Goal: Transaction & Acquisition: Purchase product/service

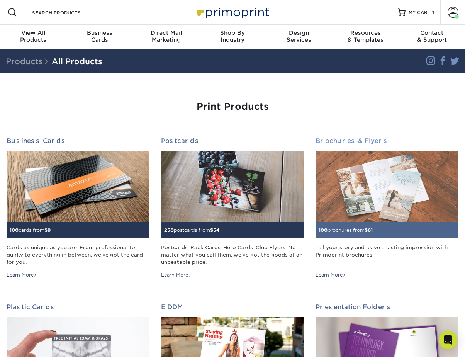
click at [346, 167] on img at bounding box center [387, 186] width 143 height 71
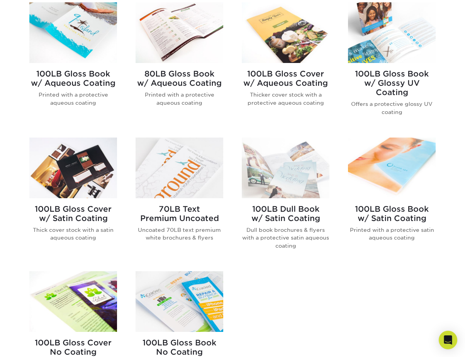
scroll to position [341, 0]
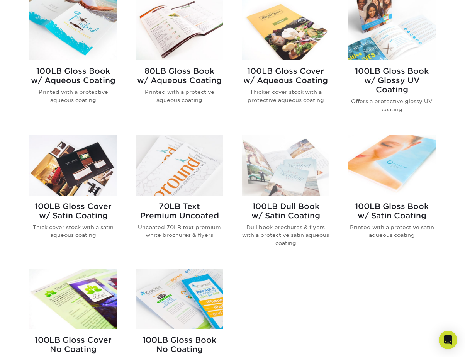
click at [78, 31] on img at bounding box center [73, 30] width 88 height 61
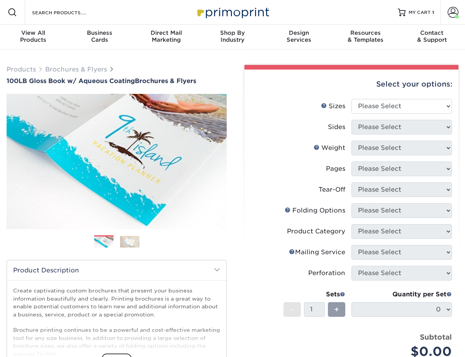
scroll to position [0, 0]
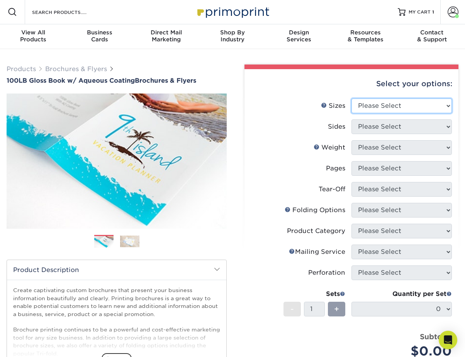
click at [372, 105] on select "Please Select 3.5" x 8.5" 3.5" x 11" 3.67" x 8.5" 4" x 6" 4" x 8.5" 4" x 9" 4" …" at bounding box center [401, 105] width 100 height 15
select select "8.00x10.00"
click at [351, 98] on select "Please Select 3.5" x 8.5" 3.5" x 11" 3.67" x 8.5" 4" x 6" 4" x 8.5" 4" x 9" 4" …" at bounding box center [401, 105] width 100 height 15
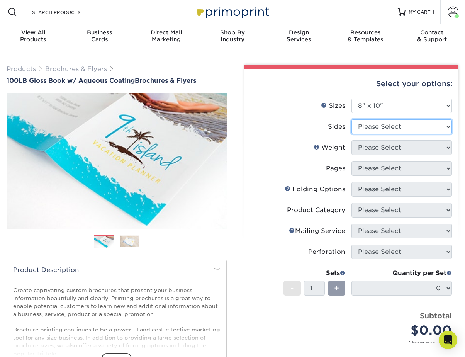
click at [367, 129] on select "Please Select Print Both Sides Print Front Only" at bounding box center [401, 126] width 100 height 15
select select "13abbda7-1d64-4f25-8bb2-c179b224825d"
click at [351, 119] on select "Please Select Print Both Sides Print Front Only" at bounding box center [401, 126] width 100 height 15
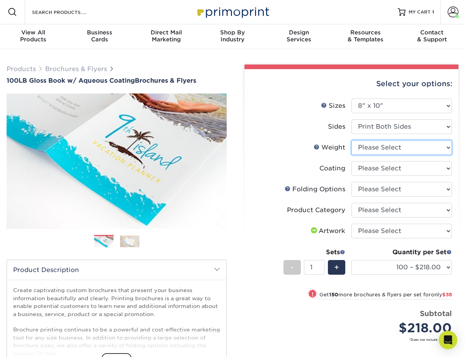
click at [376, 146] on select "Please Select 100LB" at bounding box center [401, 147] width 100 height 15
select select "100LB"
click at [351, 140] on select "Please Select 100LB" at bounding box center [401, 147] width 100 height 15
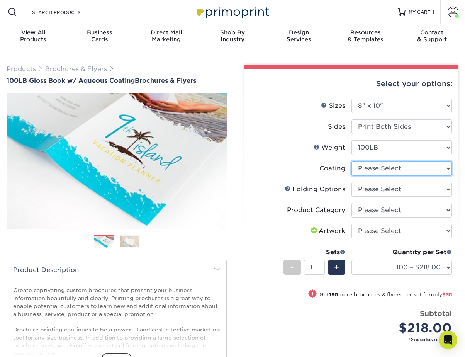
click at [378, 163] on select at bounding box center [401, 168] width 100 height 15
select select "d41dab50-ff65-4f4f-bb17-2afe4d36ae33"
click at [351, 161] on select at bounding box center [401, 168] width 100 height 15
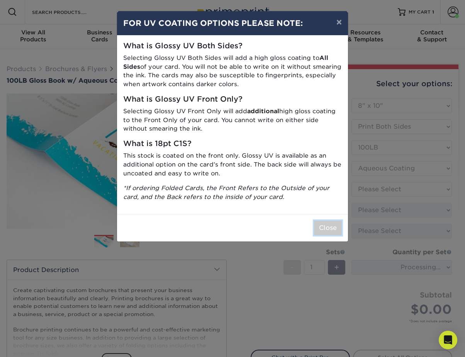
click at [332, 229] on button "Close" at bounding box center [328, 228] width 28 height 15
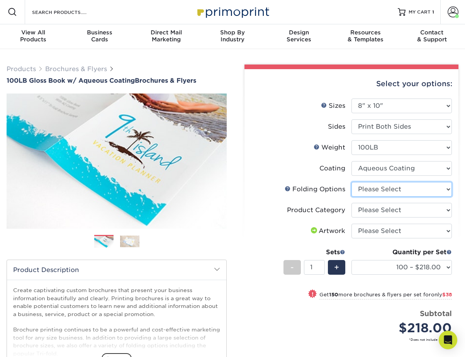
click at [387, 189] on select "Please Select FLAT - No Folding Accordion Fold Half-Fold (Vertical) Half-Fold (…" at bounding box center [401, 189] width 100 height 15
select select "9b1d5825-34d1-4721-9874-ed79abb003d7"
click at [351, 182] on select "Please Select FLAT - No Folding Accordion Fold Half-Fold (Vertical) Half-Fold (…" at bounding box center [401, 189] width 100 height 15
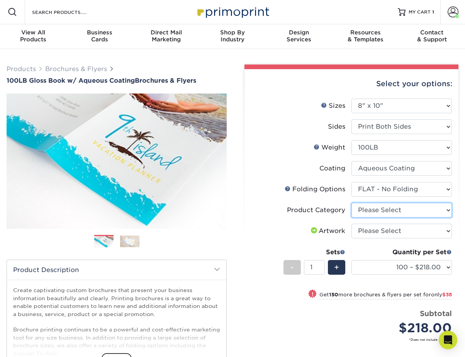
click at [382, 209] on select "Please Select Flyers and Brochures" at bounding box center [401, 210] width 100 height 15
select select "1a668080-6b7c-4174-b399-2c3833b27ef4"
click at [351, 203] on select "Please Select Flyers and Brochures" at bounding box center [401, 210] width 100 height 15
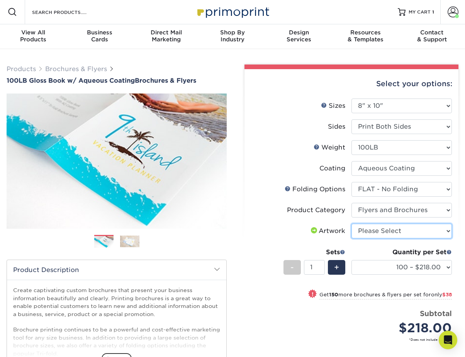
click at [378, 232] on select "Please Select I will upload files I need a design - $175" at bounding box center [401, 231] width 100 height 15
select select "upload"
click at [351, 224] on select "Please Select I will upload files I need a design - $175" at bounding box center [401, 231] width 100 height 15
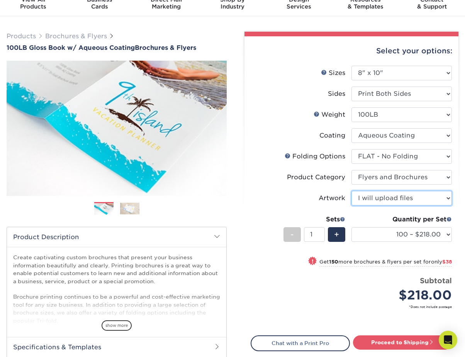
scroll to position [36, 0]
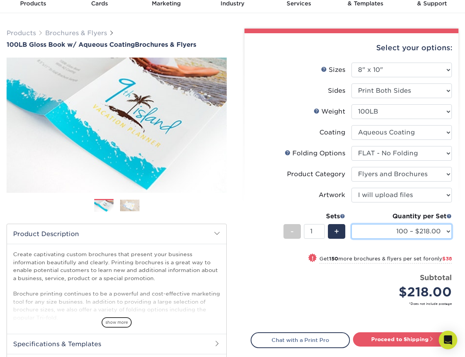
click at [398, 229] on select "100 – $218.00 250 – $256.00 500 – $276.00 1000 – $304.00 2000 – $387.00 2500 – …" at bounding box center [401, 231] width 100 height 15
click at [351, 224] on select "100 – $218.00 250 – $256.00 500 – $276.00 1000 – $304.00 2000 – $387.00 2500 – …" at bounding box center [401, 231] width 100 height 15
click at [409, 228] on select "100 – $218.00 250 – $256.00 500 – $276.00 1000 – $304.00 2000 – $387.00 2500 – …" at bounding box center [401, 231] width 100 height 15
click at [351, 224] on select "100 – $218.00 250 – $256.00 500 – $276.00 1000 – $304.00 2000 – $387.00 2500 – …" at bounding box center [401, 231] width 100 height 15
click at [397, 231] on select "100 – $218.00 250 – $256.00 500 – $276.00 1000 – $304.00 2000 – $387.00 2500 – …" at bounding box center [401, 231] width 100 height 15
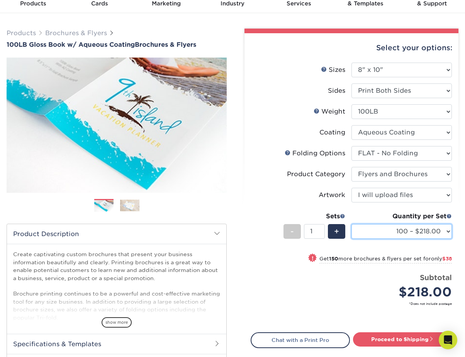
scroll to position [36, 0]
click at [351, 224] on select "100 – $218.00 250 – $256.00 500 – $276.00 1000 – $304.00 2000 – $387.00 2500 – …" at bounding box center [401, 231] width 100 height 15
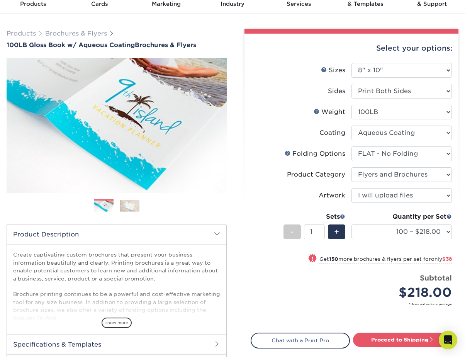
click at [52, 197] on div "Previous" at bounding box center [117, 138] width 220 height 160
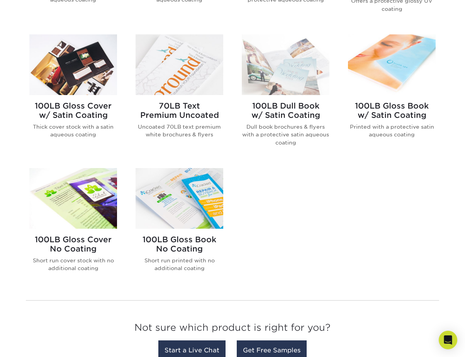
scroll to position [445, 0]
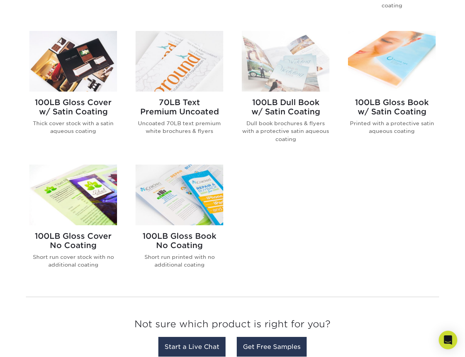
click at [166, 108] on h2 "70LB Text Premium Uncoated" at bounding box center [180, 107] width 88 height 19
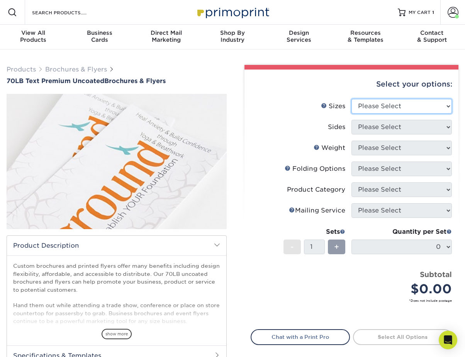
click at [377, 108] on select "Please Select 3.67" x 8.5" 4" x 6" 4" x 8.5" 4" x 9" 4.25" x 5.5" 4.25" x 11" 5…" at bounding box center [401, 106] width 100 height 15
select select "4.00x8.50"
click at [351, 99] on select "Please Select 3.67" x 8.5" 4" x 6" 4" x 8.5" 4" x 9" 4.25" x 5.5" 4.25" x 11" 5…" at bounding box center [401, 106] width 100 height 15
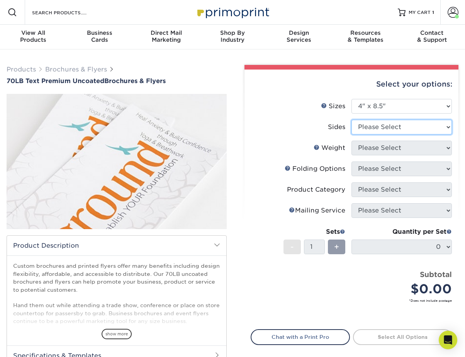
click at [370, 126] on select "Please Select Print Both Sides Print Front Only" at bounding box center [401, 127] width 100 height 15
select select "13abbda7-1d64-4f25-8bb2-c179b224825d"
click at [351, 120] on select "Please Select Print Both Sides Print Front Only" at bounding box center [401, 127] width 100 height 15
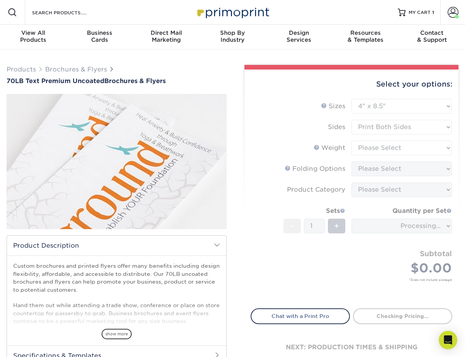
click at [371, 148] on form "Sizes Help Sizes Please Select 3.67" x 8.5" 4" x 6" 4" x 8.5" 4" x 9" 4.25" x 5…" at bounding box center [352, 199] width 202 height 200
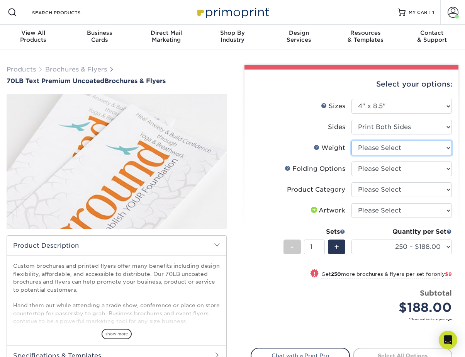
click at [366, 146] on select "Please Select 70LB" at bounding box center [401, 148] width 100 height 15
select select "70LB"
click at [351, 141] on select "Please Select 70LB" at bounding box center [401, 148] width 100 height 15
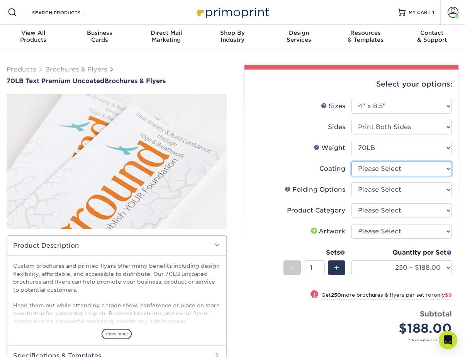
click at [364, 171] on select at bounding box center [401, 168] width 100 height 15
select select "3e7618de-abca-4bda-9f97-8b9129e913d8"
click at [351, 161] on select at bounding box center [401, 168] width 100 height 15
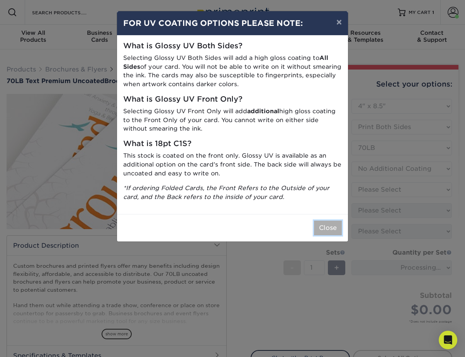
click at [327, 229] on button "Close" at bounding box center [328, 228] width 28 height 15
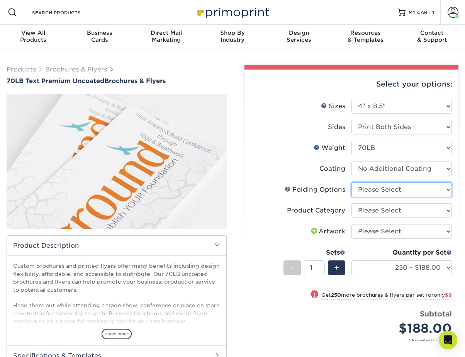
click at [377, 191] on select "Please Select FLAT - No Folding Tri-Fold / Letter Fold Z-Fold Half-Fold" at bounding box center [401, 189] width 100 height 15
select select "9b1d5825-34d1-4721-9874-ed79abb003d7"
click at [351, 182] on select "Please Select FLAT - No Folding Tri-Fold / Letter Fold Z-Fold Half-Fold" at bounding box center [401, 189] width 100 height 15
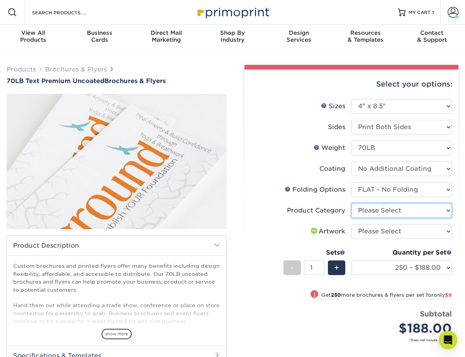
click at [372, 207] on select "Please Select Flyers and Brochures" at bounding box center [401, 210] width 100 height 15
select select "1a668080-6b7c-4174-b399-2c3833b27ef4"
click at [351, 203] on select "Please Select Flyers and Brochures" at bounding box center [401, 210] width 100 height 15
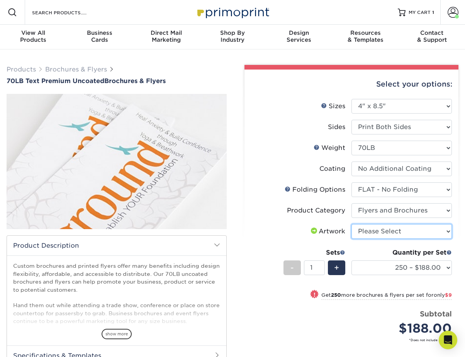
click at [372, 230] on select "Please Select I will upload files I need a design - $175" at bounding box center [401, 231] width 100 height 15
click at [446, 339] on icon "Open Intercom Messenger" at bounding box center [447, 340] width 9 height 10
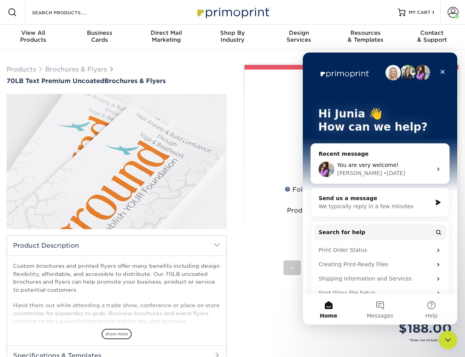
click at [354, 198] on div "Send us a message" at bounding box center [375, 198] width 113 height 8
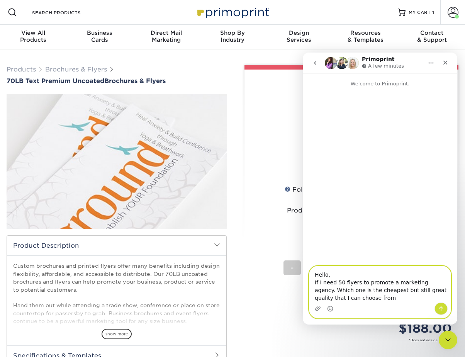
type textarea "Hello, If I need 50 flyers to promote a marketing agency. Which one is the chea…"
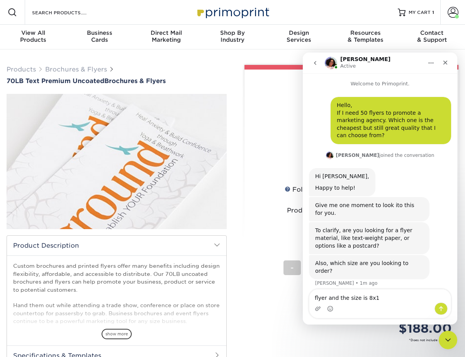
type textarea "flyer and the size is 8x11"
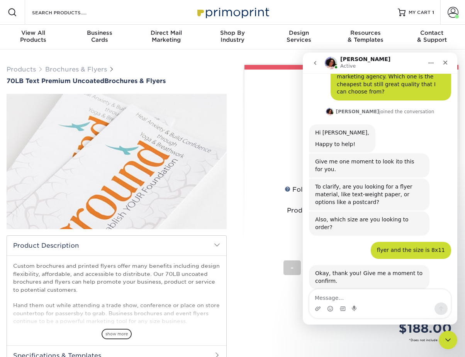
scroll to position [45, 0]
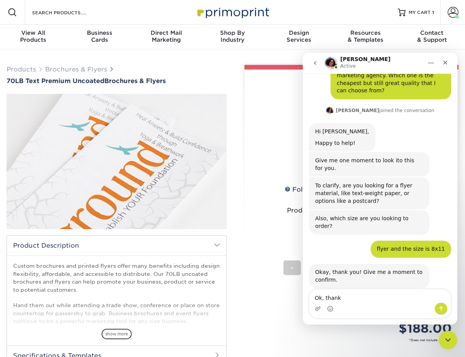
type textarea "Ok, thanks"
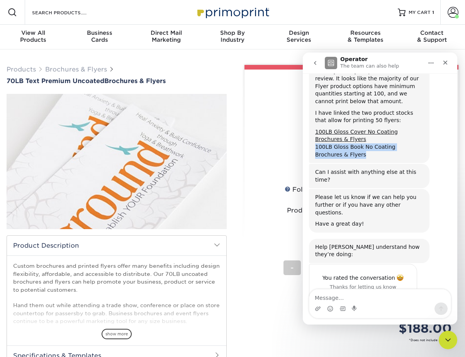
scroll to position [301, 0]
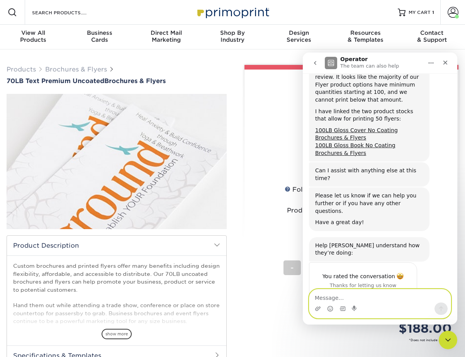
click at [375, 296] on textarea "Message…" at bounding box center [379, 295] width 141 height 13
type textarea "the second doesn't have a"
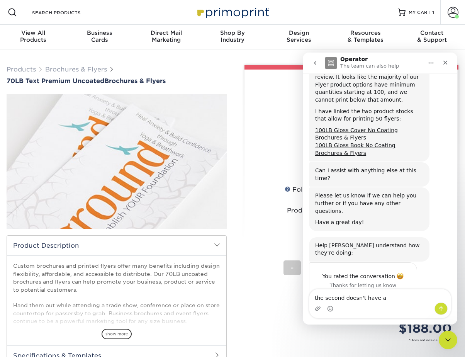
click at [276, 93] on div "Select your options:" at bounding box center [352, 84] width 202 height 29
click at [446, 65] on icon "Close" at bounding box center [445, 62] width 6 height 6
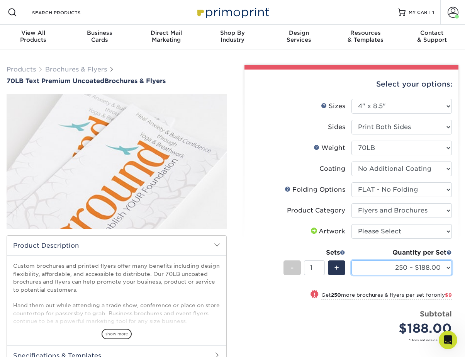
click at [402, 270] on select "250 – $188.00 500 – $197.00 1000 – $206.00 2000 – $259.00 2500 – $270.00 3000 –…" at bounding box center [401, 267] width 100 height 15
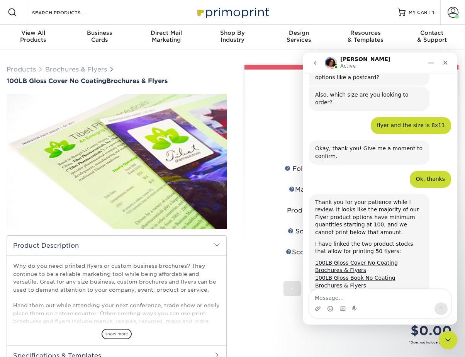
scroll to position [174, 0]
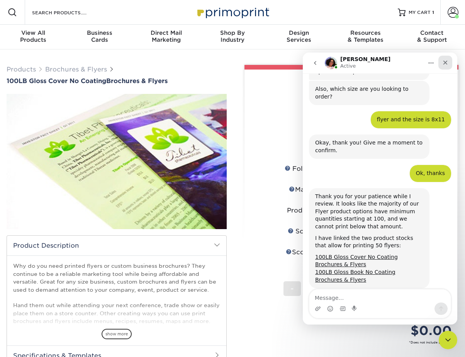
click at [445, 64] on icon "Close" at bounding box center [445, 62] width 6 height 6
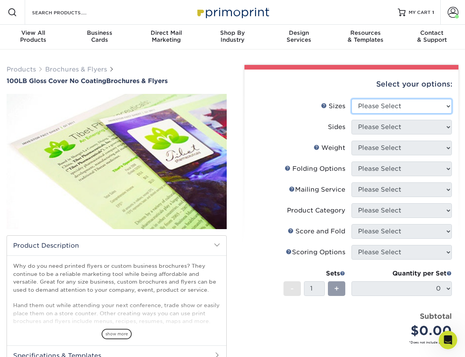
click at [362, 112] on select "Please Select 3.67" x 8.5" 4" x 8.5" 4" x 8.5" 4" x 11" 4" x 12" 4.25" x 11" 4.…" at bounding box center [401, 106] width 100 height 15
select select "8.50x11.00"
click at [351, 99] on select "Please Select 3.67" x 8.5" 4" x 8.5" 4" x 8.5" 4" x 11" 4" x 12" 4.25" x 11" 4.…" at bounding box center [401, 106] width 100 height 15
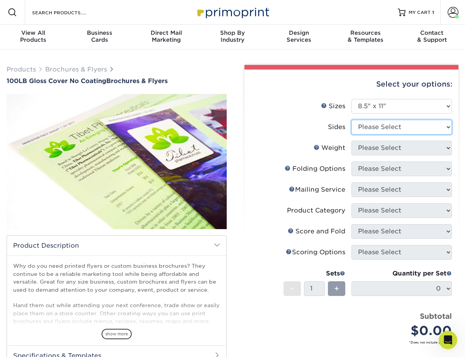
click at [383, 126] on select "Please Select Print Both Sides Print Front Only" at bounding box center [401, 127] width 100 height 15
select select "32d3c223-f82c-492b-b915-ba065a00862f"
click at [351, 120] on select "Please Select Print Both Sides Print Front Only" at bounding box center [401, 127] width 100 height 15
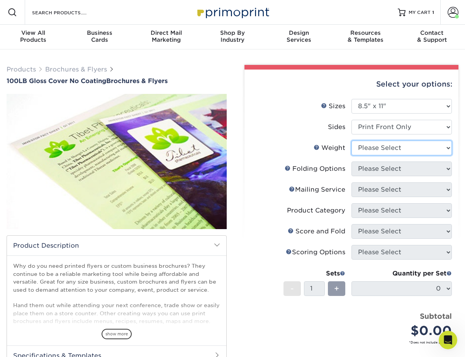
click at [392, 144] on select "Please Select 100LB" at bounding box center [401, 148] width 100 height 15
select select "100LB"
click at [351, 141] on select "Please Select 100LB" at bounding box center [401, 148] width 100 height 15
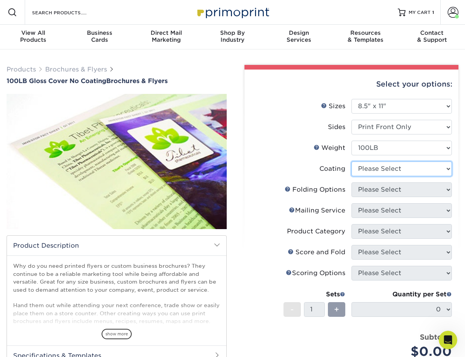
click at [379, 169] on select at bounding box center [401, 168] width 100 height 15
select select "ae367451-b2b8-45df-a344-0f05b6a12993"
click at [351, 161] on select at bounding box center [401, 168] width 100 height 15
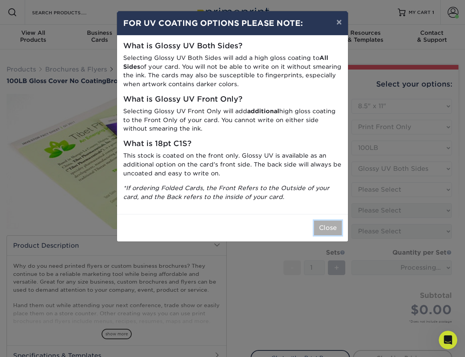
click at [325, 226] on button "Close" at bounding box center [328, 228] width 28 height 15
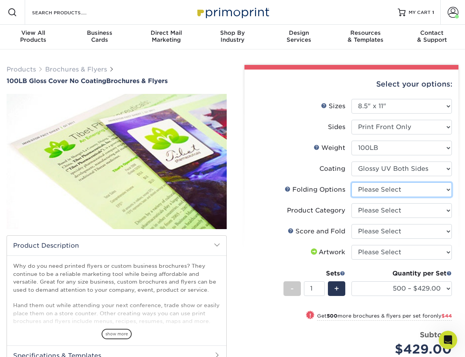
click at [372, 190] on select "Please Select FLAT - No Folding" at bounding box center [401, 189] width 100 height 15
select select "9b1d5825-34d1-4721-9874-ed79abb003d7"
click at [351, 182] on select "Please Select FLAT - No Folding" at bounding box center [401, 189] width 100 height 15
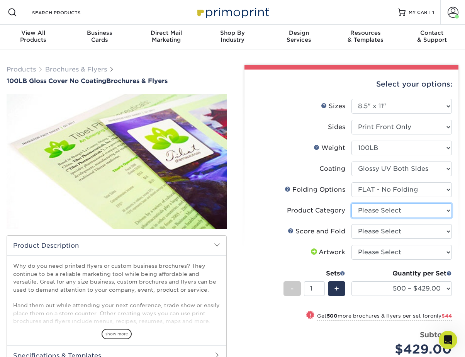
click at [373, 213] on select "Please Select Flyers and Brochures" at bounding box center [401, 210] width 100 height 15
select select "1a668080-6b7c-4174-b399-2c3833b27ef4"
click at [351, 203] on select "Please Select Flyers and Brochures" at bounding box center [401, 210] width 100 height 15
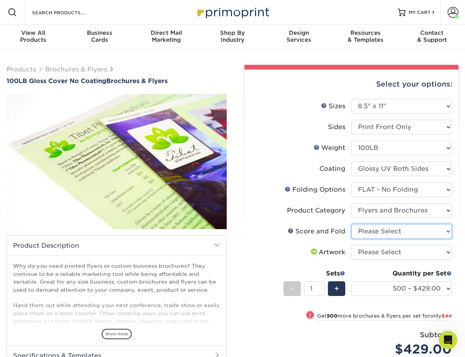
click at [372, 231] on select "Please Select No Scoring and Folding Score & fold in half Score and 1/2 Fold on…" at bounding box center [401, 231] width 100 height 15
select select "bd0593cf-038a-41f4-bfbc-0b0ebdcc21b2"
click at [351, 224] on select "Please Select No Scoring and Folding Score & fold in half Score and 1/2 Fold on…" at bounding box center [401, 231] width 100 height 15
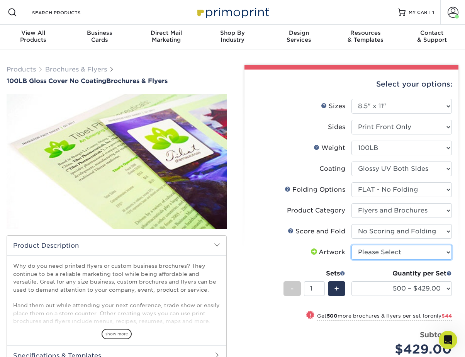
click at [370, 251] on select "Please Select I will upload files I need a design - $175" at bounding box center [401, 252] width 100 height 15
select select "upload"
click at [351, 245] on select "Please Select I will upload files I need a design - $175" at bounding box center [401, 252] width 100 height 15
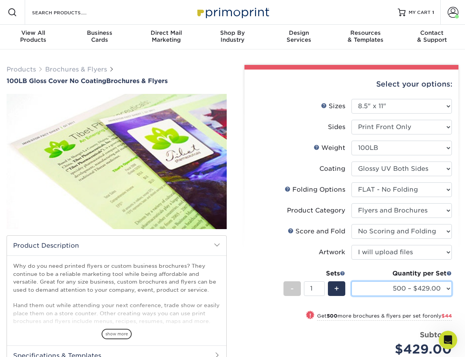
click at [386, 290] on select "500 – $429.00 1000 – $473.00 2000 – $573.00 2500 – $716.00 3000 – $923.00 4000 …" at bounding box center [401, 288] width 100 height 15
click at [377, 169] on select at bounding box center [401, 168] width 100 height 15
click at [386, 287] on select "500 – $429.00 1000 – $473.00 2000 – $573.00 2500 – $716.00 3000 – $923.00 4000 …" at bounding box center [401, 288] width 100 height 15
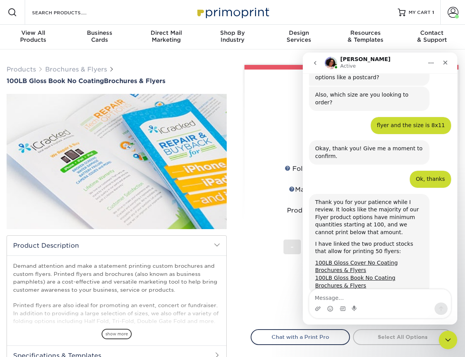
scroll to position [174, 0]
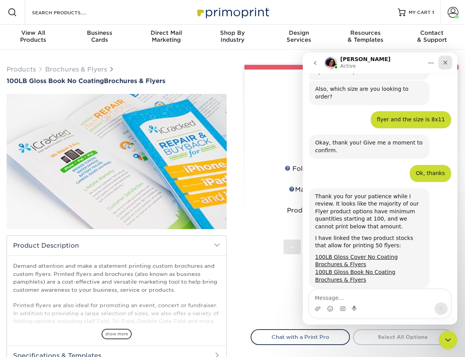
click at [445, 63] on icon "Close" at bounding box center [445, 62] width 6 height 6
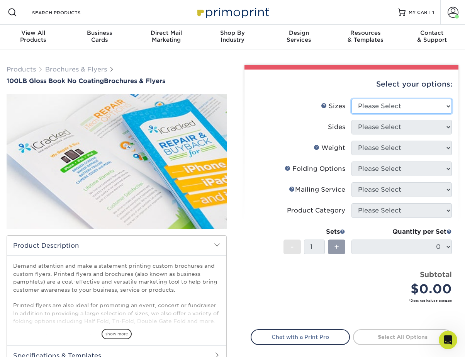
click at [382, 102] on select "Please Select 3.67" x 8.5" 4" x 6" 4" x 8.5" 4" x 9" 4" x 10" 4" x 11" 4" x 15"…" at bounding box center [401, 106] width 100 height 15
select select "8.50x11.00"
click at [351, 99] on select "Please Select 3.67" x 8.5" 4" x 6" 4" x 8.5" 4" x 9" 4" x 10" 4" x 11" 4" x 15"…" at bounding box center [401, 106] width 100 height 15
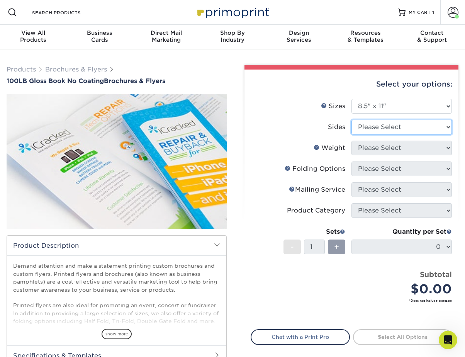
click at [369, 129] on select "Please Select Print Both Sides Print Front Only" at bounding box center [401, 127] width 100 height 15
select select "32d3c223-f82c-492b-b915-ba065a00862f"
click at [351, 120] on select "Please Select Print Both Sides Print Front Only" at bounding box center [401, 127] width 100 height 15
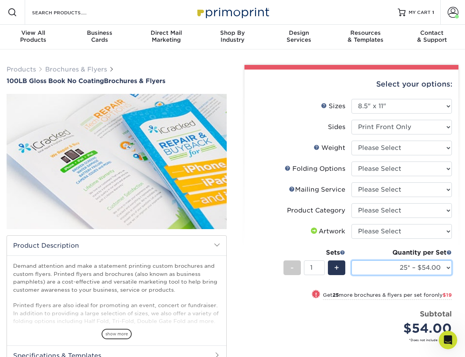
click at [433, 268] on select "25* – $54.00 50* – $73.00 75* – $87.00 100* – $100.00 250* – $190.00 500 – $311…" at bounding box center [401, 267] width 100 height 15
select select "50* – $73.00"
click at [351, 260] on select "25* – $54.00 50* – $73.00 75* – $87.00 100* – $100.00 250* – $190.00 500 – $311…" at bounding box center [401, 267] width 100 height 15
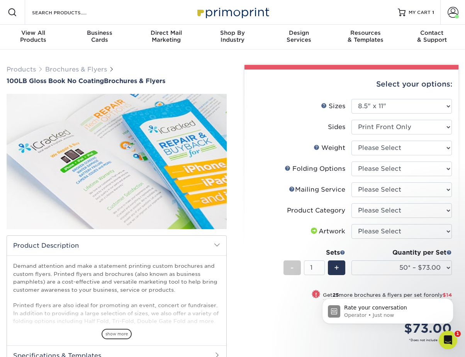
scroll to position [290, 0]
click at [445, 341] on icon "Open Intercom Messenger" at bounding box center [447, 339] width 13 height 13
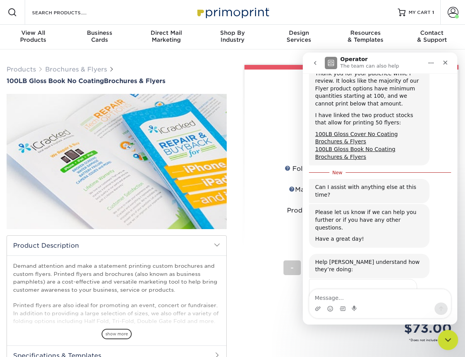
scroll to position [303, 0]
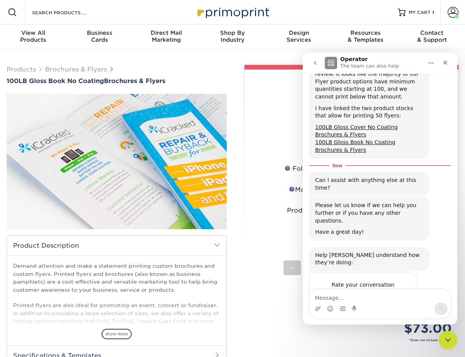
click at [404, 293] on span "Amazing" at bounding box center [399, 300] width 14 height 14
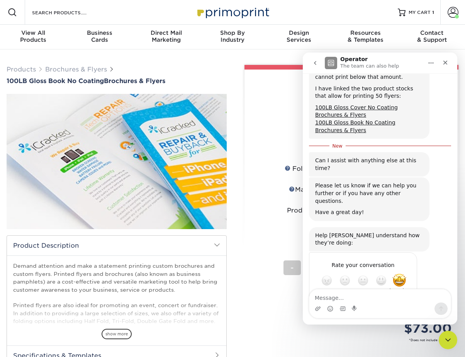
scroll to position [324, 0]
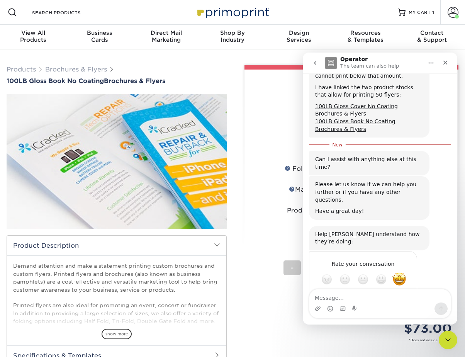
type textarea "Amazing customer service"
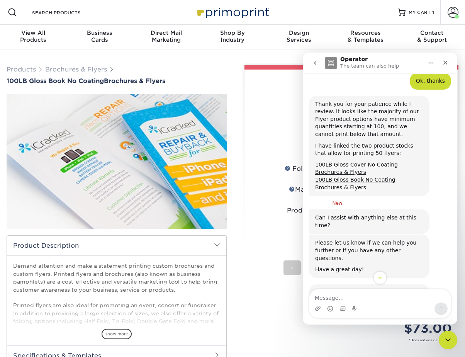
scroll to position [314, 0]
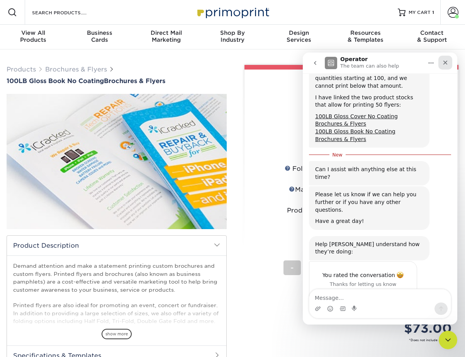
click at [445, 65] on icon "Close" at bounding box center [445, 62] width 6 height 6
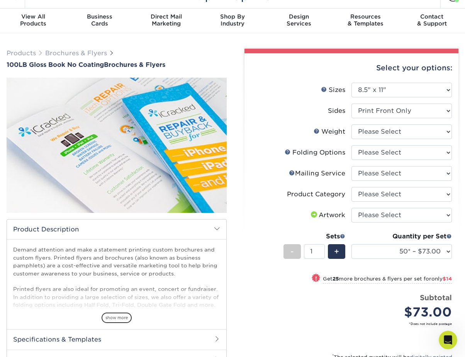
scroll to position [19, 0]
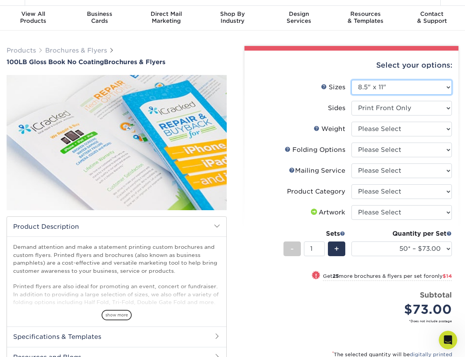
click at [412, 89] on select "Please Select 3.67" x 8.5" 4" x 6" 4" x 8.5" 4" x 9" 4" x 10" 4" x 11" 4" x 15"…" at bounding box center [401, 87] width 100 height 15
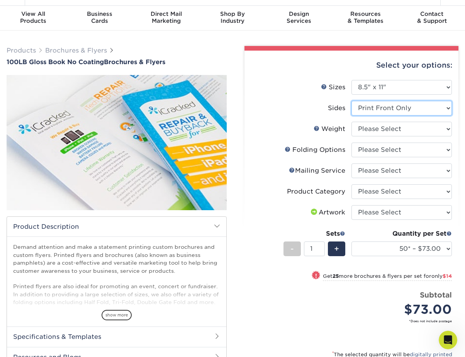
click at [385, 106] on select "Please Select Print Both Sides Print Front Only" at bounding box center [401, 108] width 100 height 15
click at [351, 101] on select "Please Select Print Both Sides Print Front Only" at bounding box center [401, 108] width 100 height 15
click at [445, 336] on icon "Open Intercom Messenger" at bounding box center [447, 339] width 13 height 13
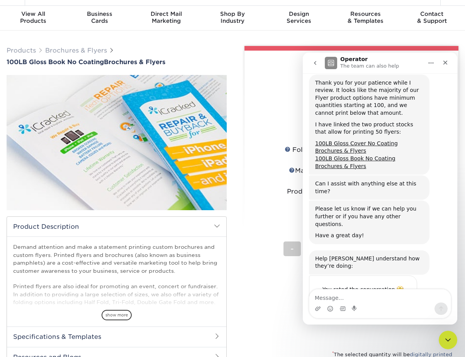
scroll to position [301, 0]
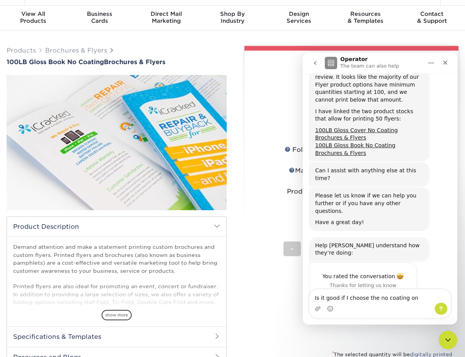
type textarea "Is it good if I choose the no coating one"
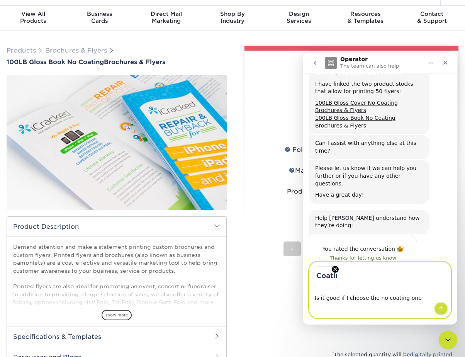
click at [443, 309] on icon "Send a message…" at bounding box center [441, 308] width 6 height 6
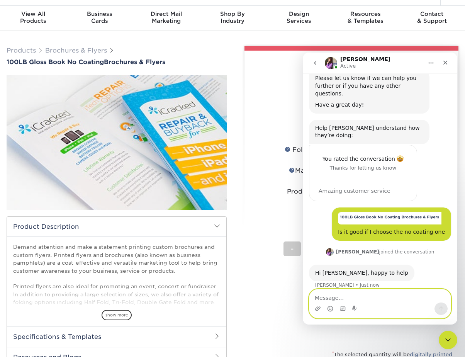
scroll to position [389, 0]
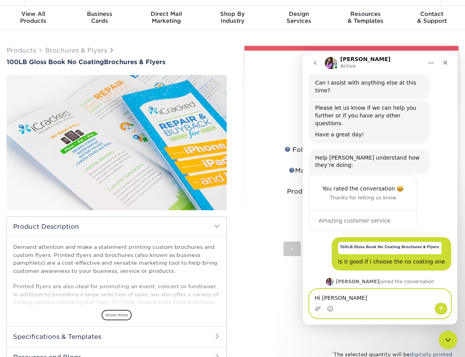
type textarea "Hi [PERSON_NAME]"
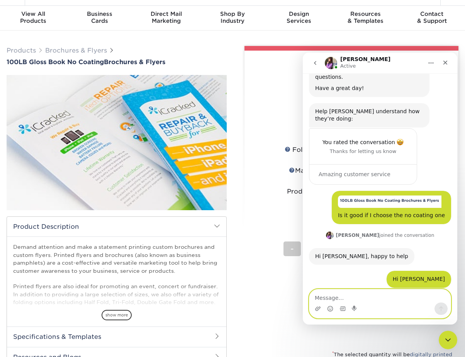
scroll to position [434, 0]
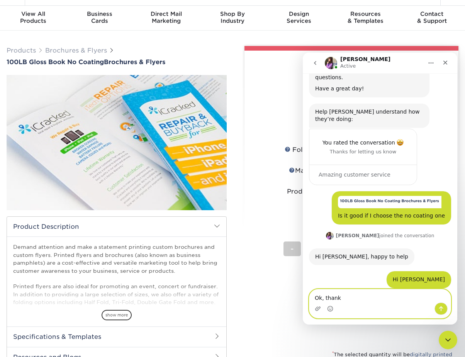
type textarea "Ok, thanks"
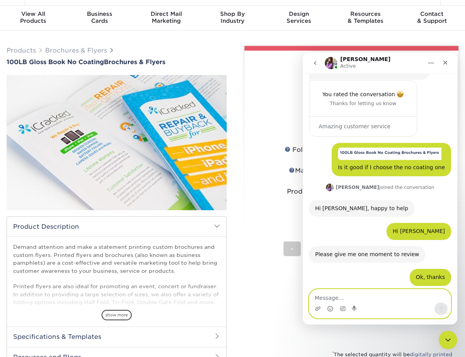
scroll to position [488, 0]
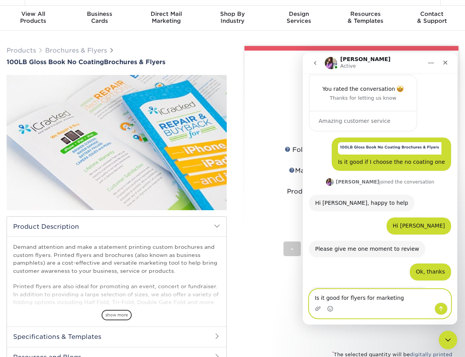
type textarea "Is it good for flyers for marketing?"
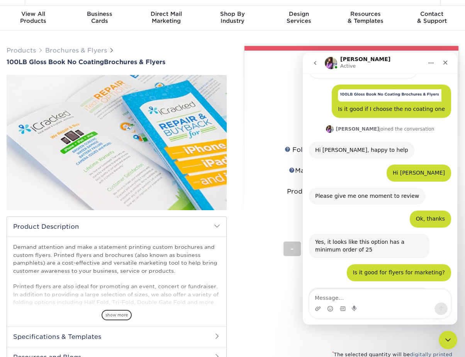
scroll to position [542, 0]
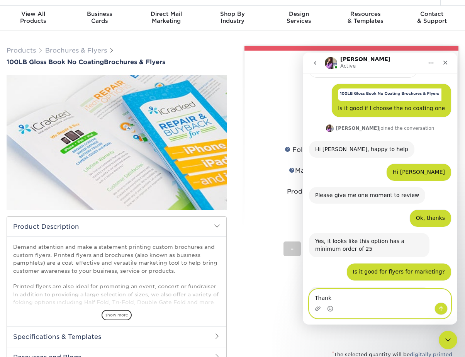
type textarea "Thanks"
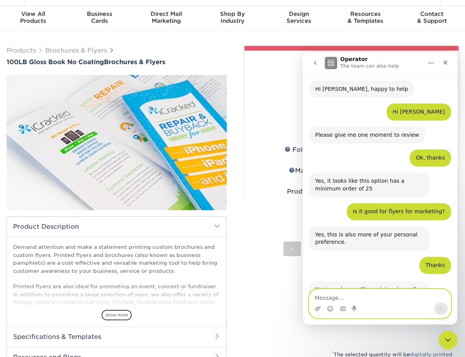
scroll to position [603, 0]
